Goal: Information Seeking & Learning: Learn about a topic

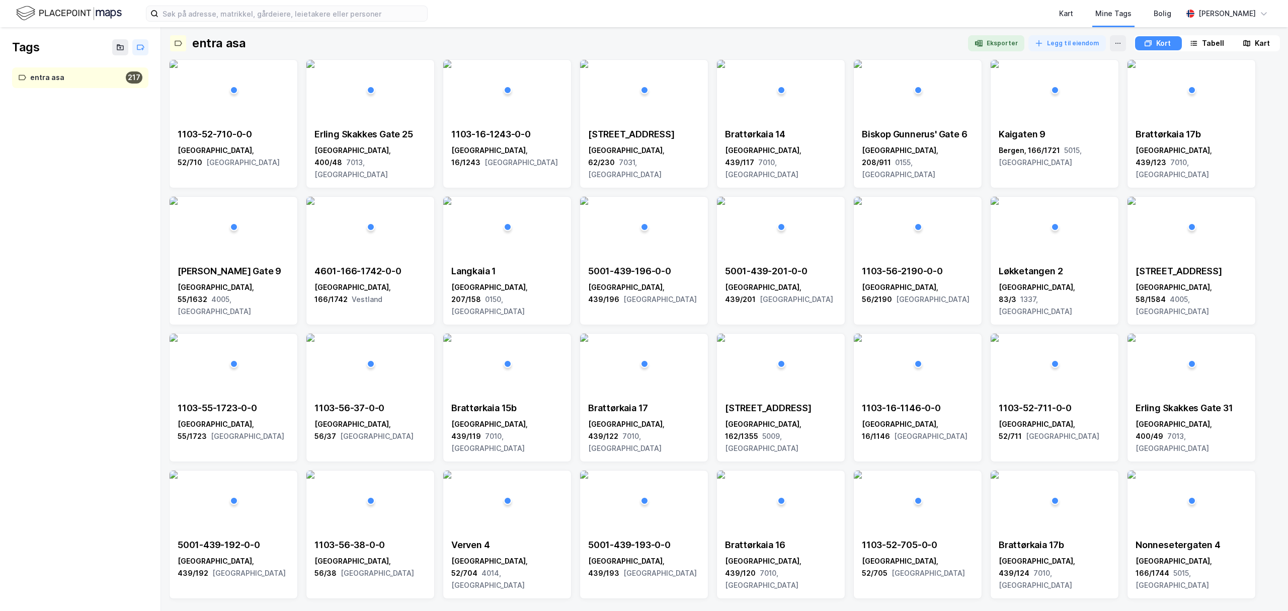
click at [85, 11] on img at bounding box center [69, 14] width 106 height 18
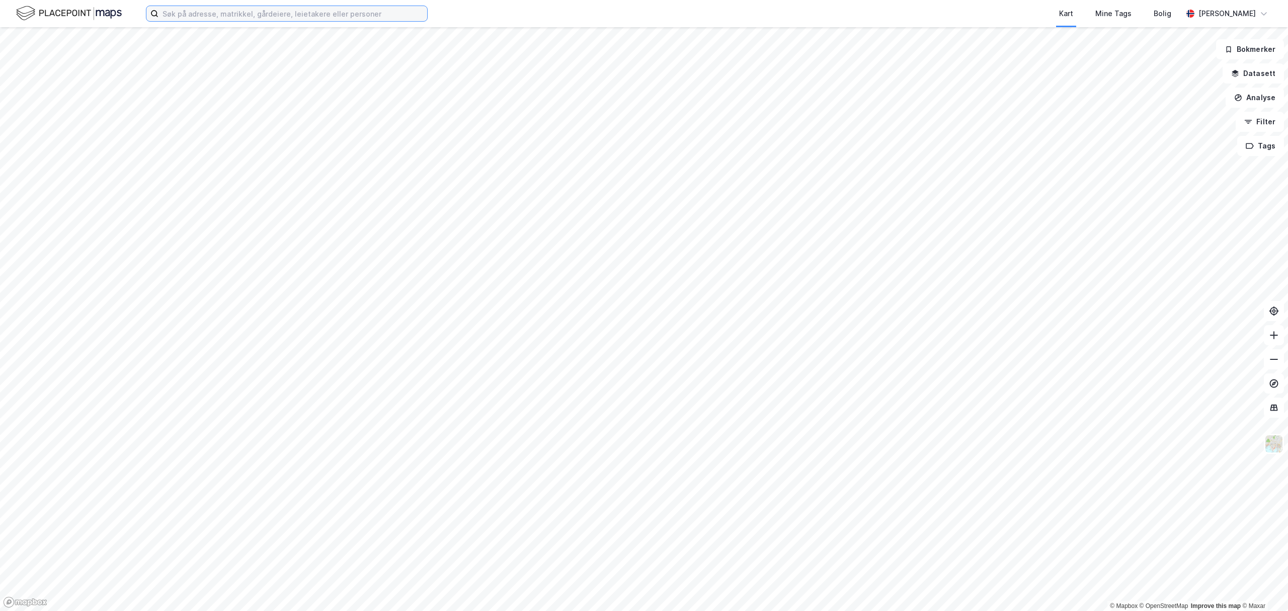
click at [258, 20] on input at bounding box center [292, 13] width 269 height 15
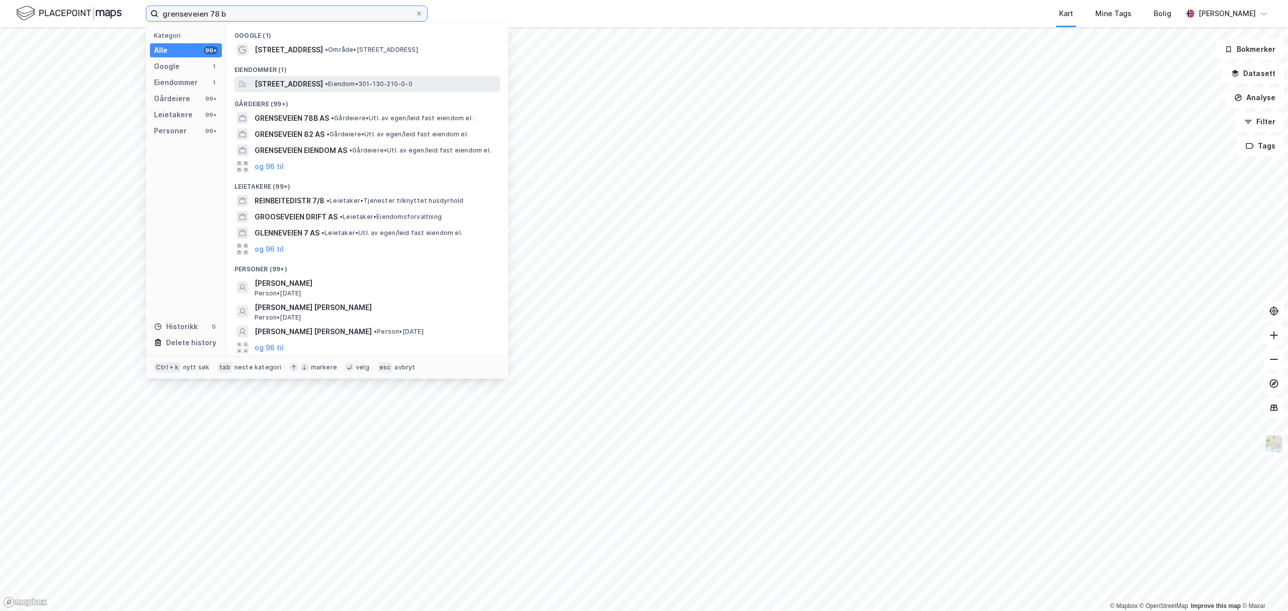
type input "grenseveien 78 b"
click at [294, 79] on span "[STREET_ADDRESS]" at bounding box center [288, 84] width 68 height 12
